Goal: Entertainment & Leisure: Browse casually

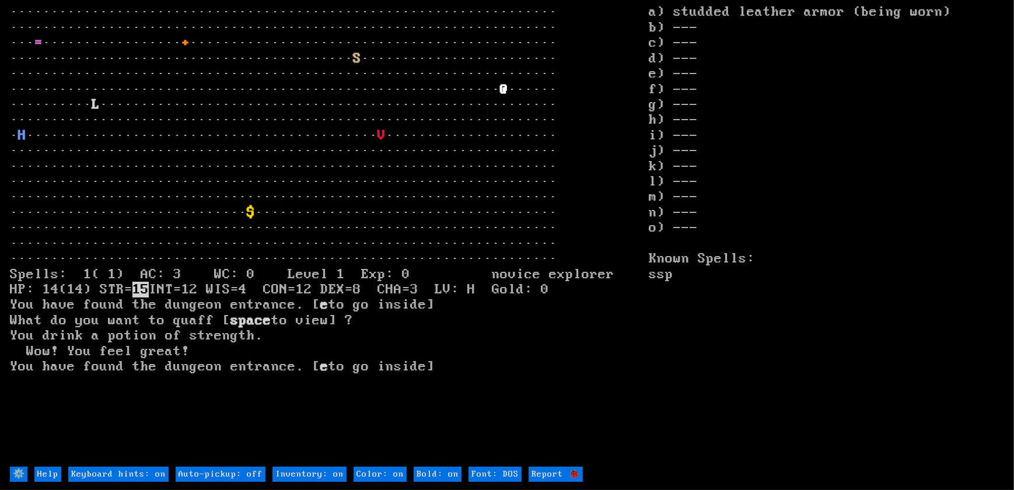
type off "Auto-pickup: on"
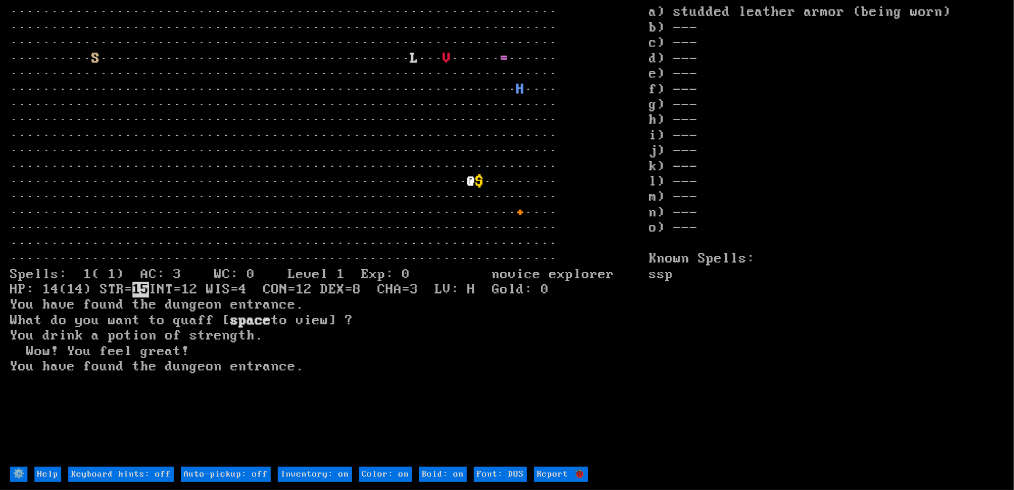
type off "Auto-pickup: on"
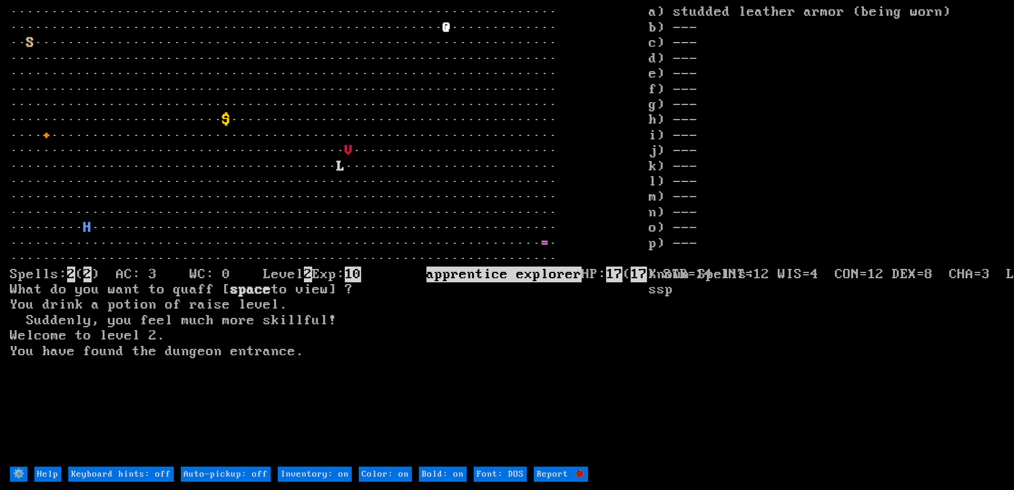
type off "Auto-pickup: on"
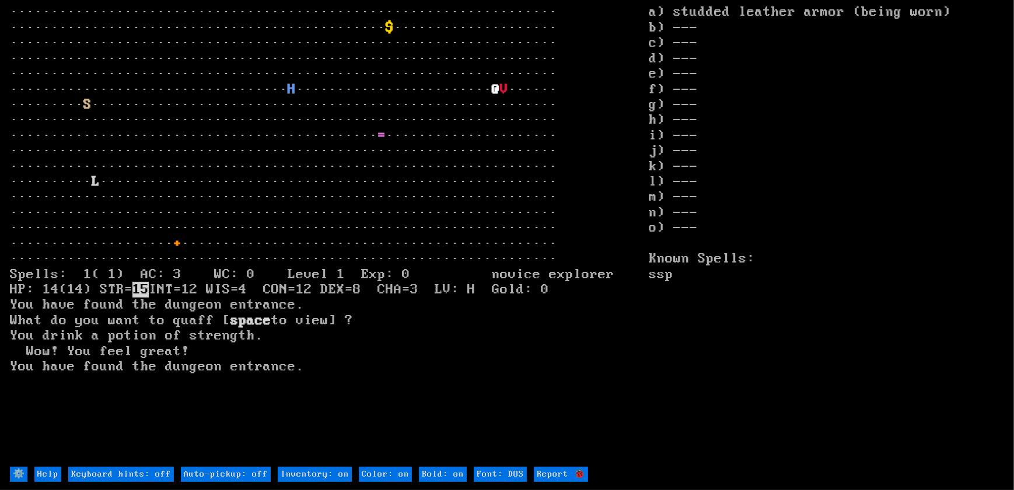
type off "Auto-pickup: on"
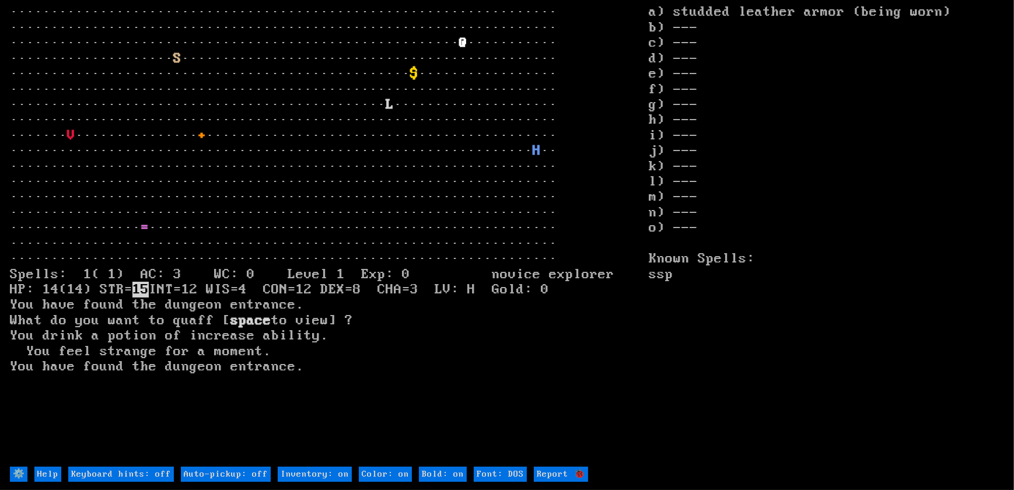
type off "Auto-pickup: on"
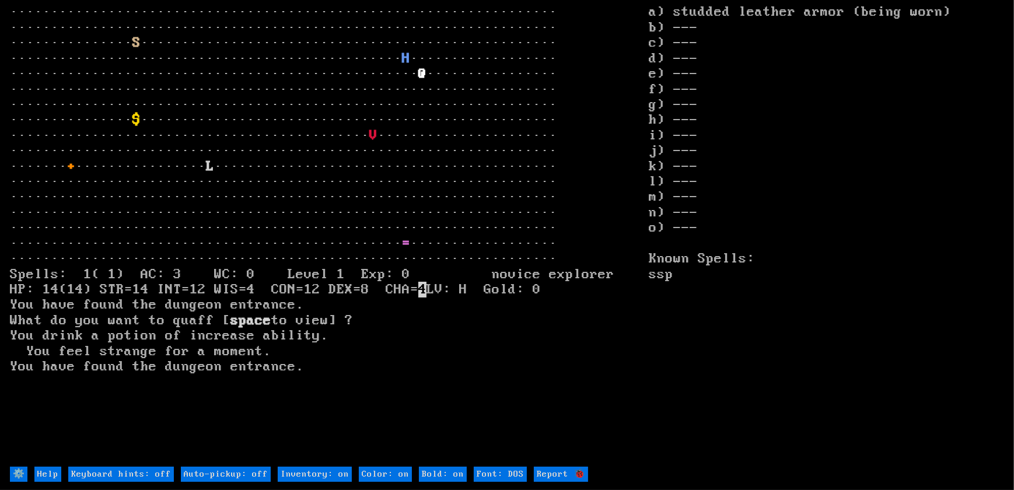
type off "Auto-pickup: on"
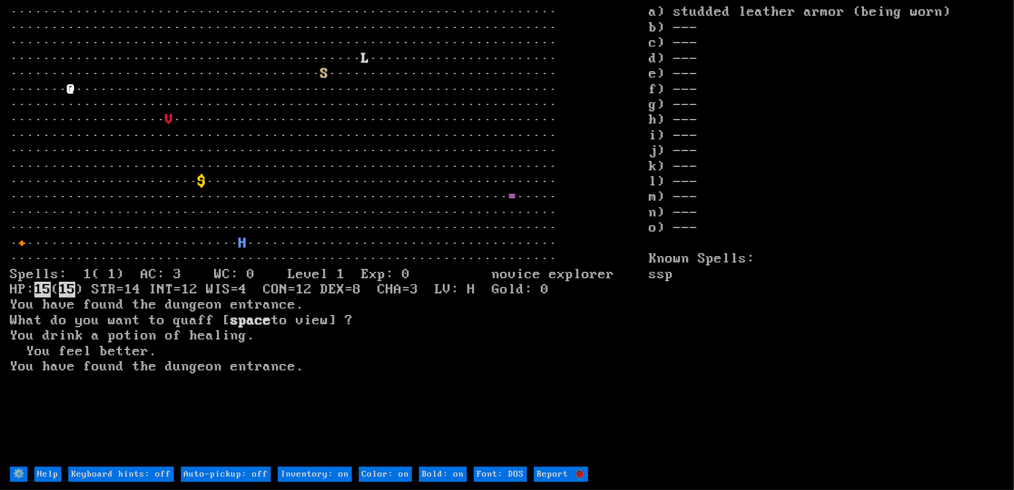
type off "Auto-pickup: on"
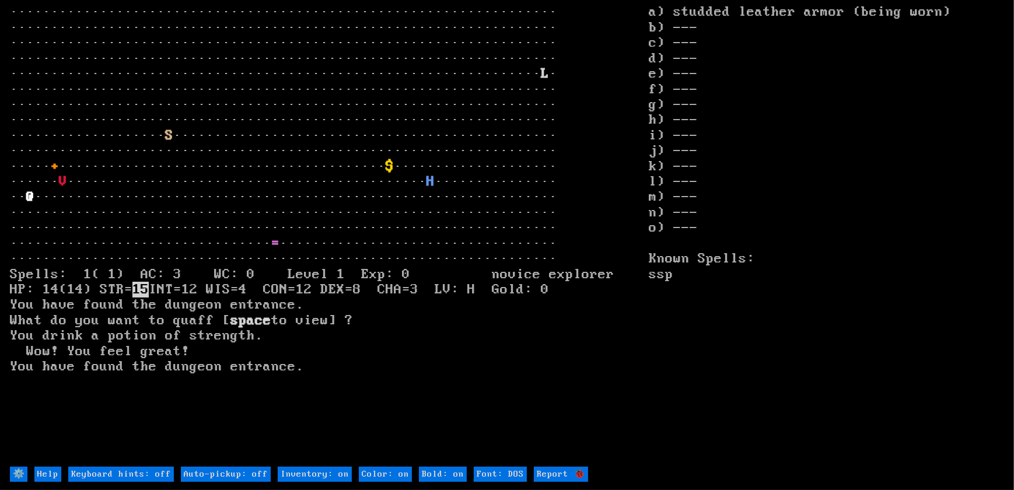
type off "Auto-pickup: on"
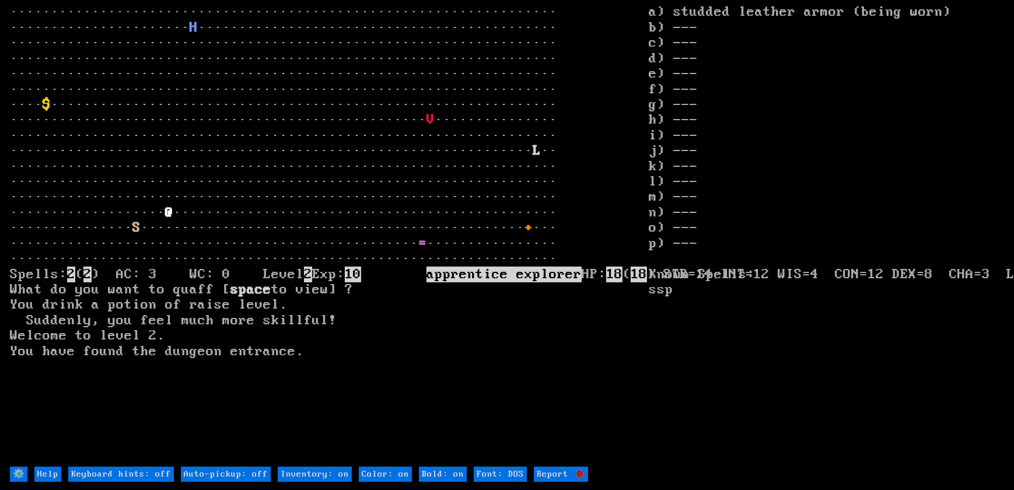
type off "Auto-pickup: on"
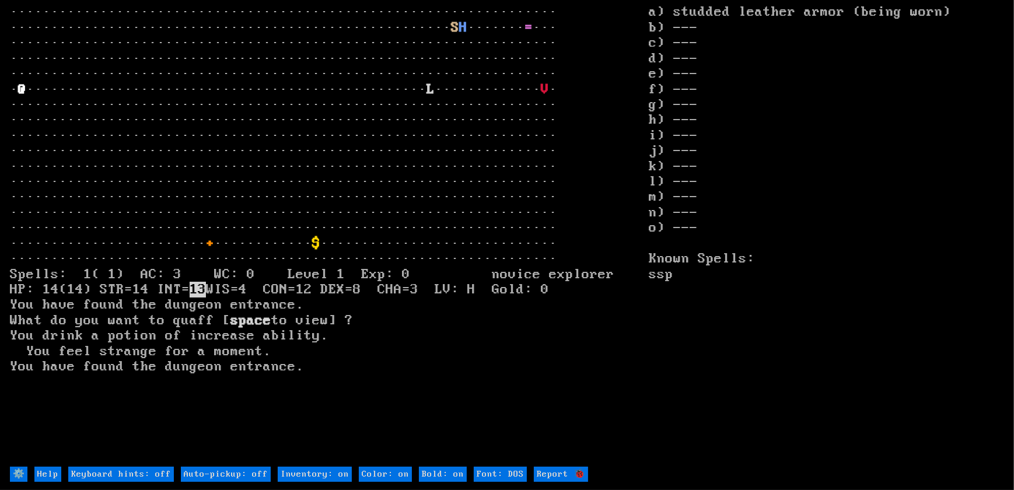
type off "Auto-pickup: on"
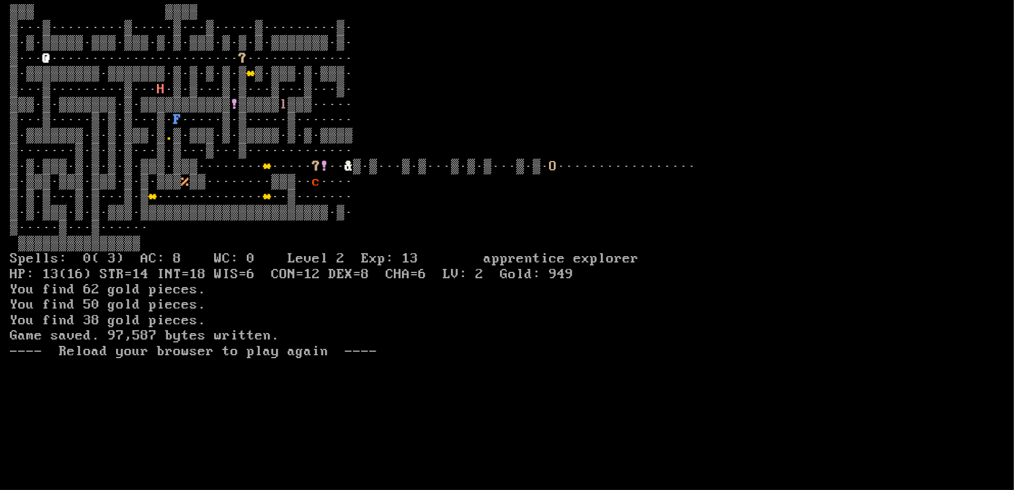
click at [370, 182] on larn "▒▒▒ ▒▒▒▒ ▒···▒·········▒·····▒···▒·····▒·········▒· ▒·▒·▒▒▒▒▒·▒▒▒·▒▒▒·▒·▒·▒▒▒·▒…" at bounding box center [329, 235] width 639 height 461
